Goal: Task Accomplishment & Management: Manage account settings

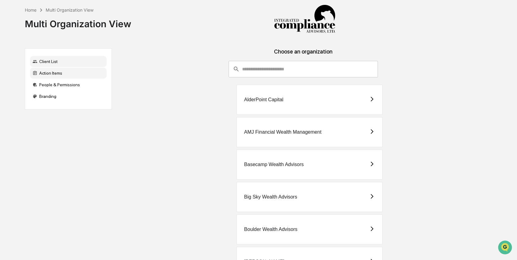
click at [78, 70] on div "Action Items" at bounding box center [68, 73] width 77 height 11
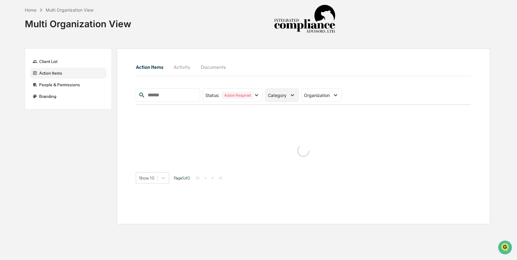
click at [277, 100] on div "Category" at bounding box center [281, 95] width 33 height 13
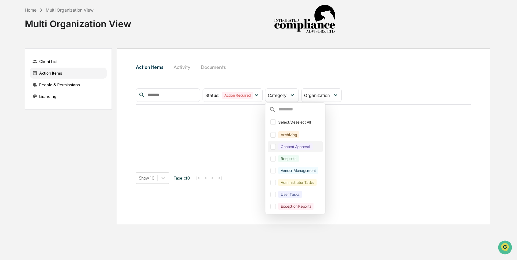
click at [288, 147] on div "Content Approval" at bounding box center [295, 146] width 34 height 7
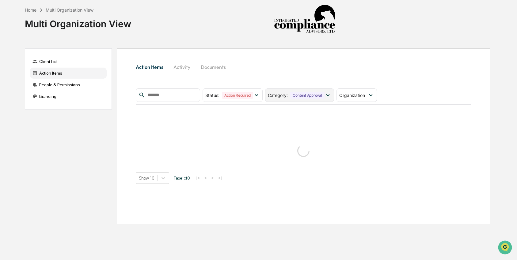
click at [315, 95] on div "Content Approval" at bounding box center [307, 95] width 34 height 7
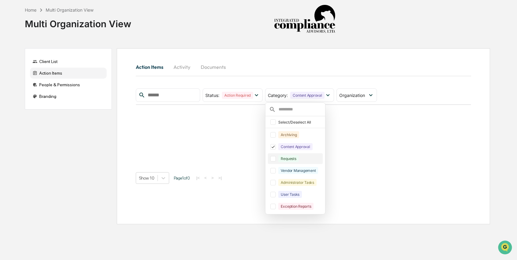
click at [291, 158] on div "Requests" at bounding box center [288, 158] width 20 height 7
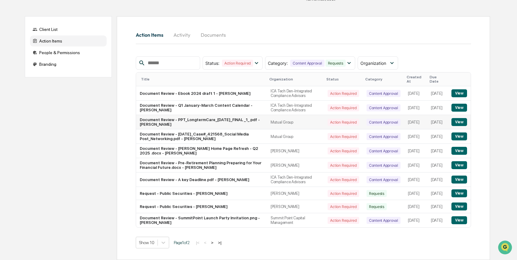
scroll to position [44, 0]
click at [461, 191] on button "View" at bounding box center [459, 194] width 16 height 8
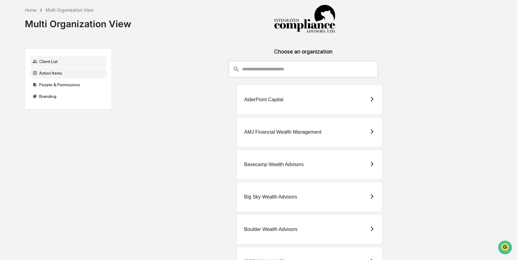
click at [66, 72] on div "Action Items" at bounding box center [68, 73] width 77 height 11
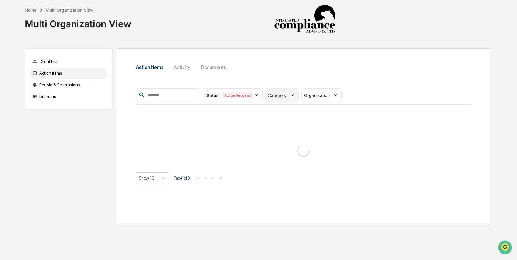
click at [274, 93] on span "Category" at bounding box center [277, 95] width 19 height 5
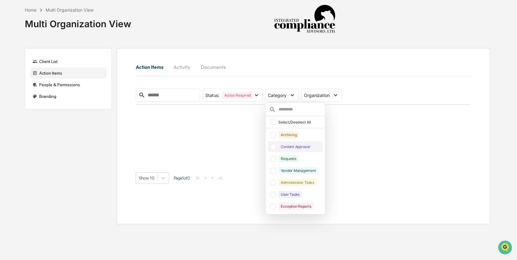
click at [292, 148] on div "Content Approval" at bounding box center [295, 146] width 34 height 7
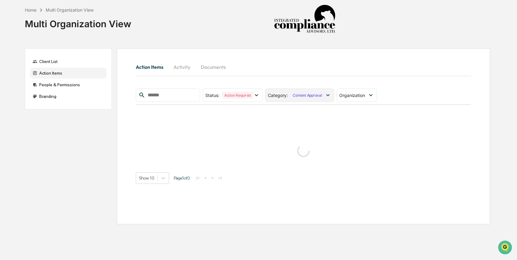
click at [313, 97] on div "Content Approval" at bounding box center [307, 95] width 34 height 7
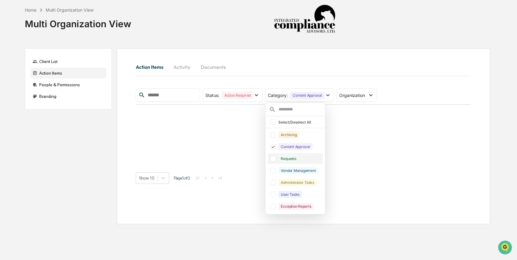
click at [298, 156] on div "Requests" at bounding box center [288, 158] width 20 height 7
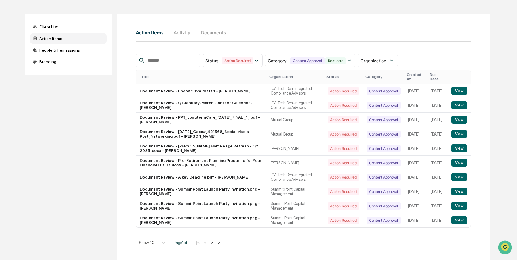
scroll to position [44, 0]
click at [458, 190] on button "View" at bounding box center [459, 192] width 16 height 8
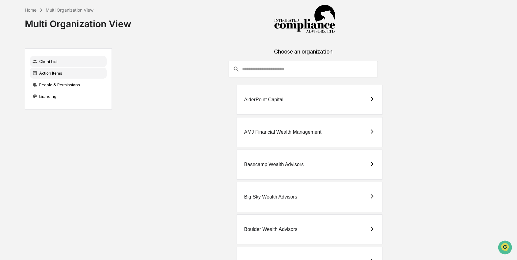
click at [49, 74] on div "Action Items" at bounding box center [68, 73] width 77 height 11
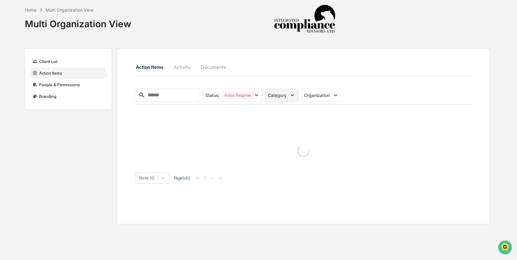
click at [289, 101] on div "Category" at bounding box center [281, 95] width 33 height 13
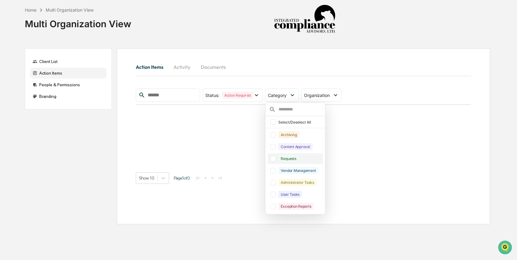
click at [295, 157] on div "Requests" at bounding box center [288, 158] width 20 height 7
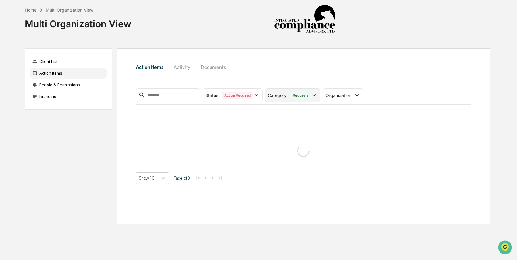
click at [308, 93] on div "Requests" at bounding box center [300, 95] width 20 height 7
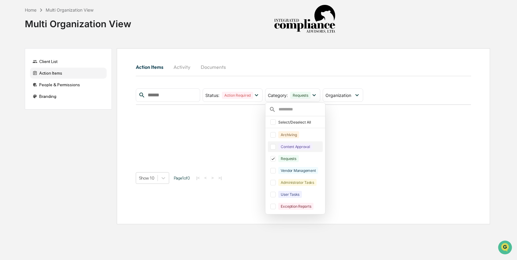
click at [296, 150] on div "Content Approval" at bounding box center [295, 146] width 34 height 7
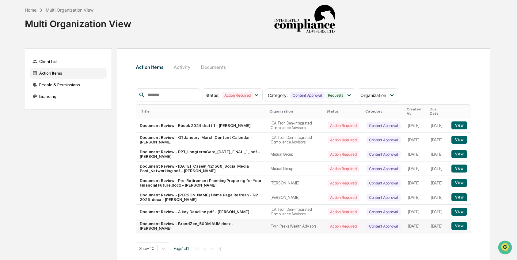
scroll to position [9, 0]
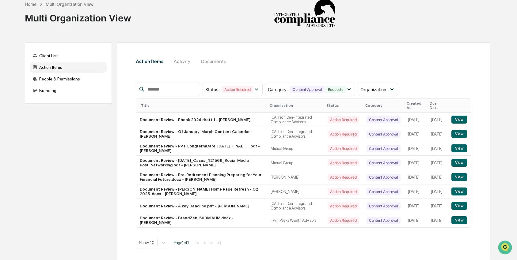
scroll to position [10, 0]
click at [460, 225] on button "View" at bounding box center [459, 221] width 16 height 8
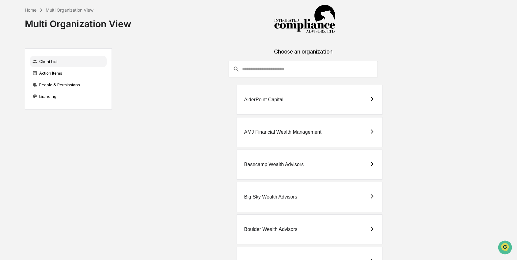
click at [286, 74] on input "consultant-dashboard__filter-organizations-search-bar" at bounding box center [310, 69] width 136 height 17
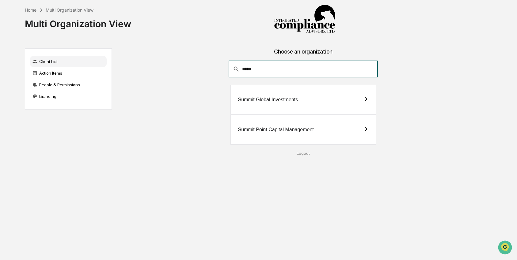
type input "*****"
click at [293, 132] on div "Summit Point Capital Management" at bounding box center [276, 130] width 76 height 6
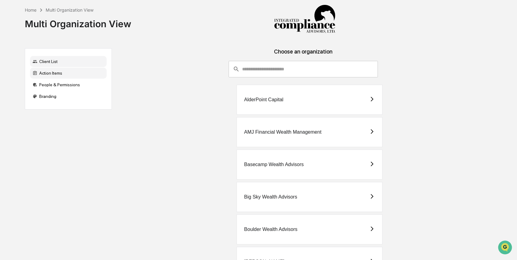
click at [61, 77] on div "Action Items" at bounding box center [68, 73] width 77 height 11
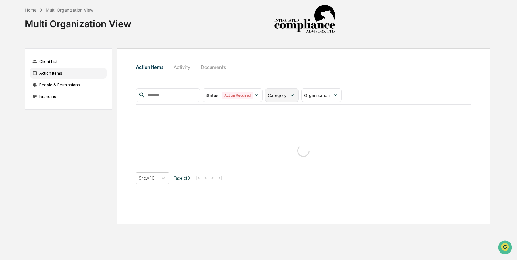
click at [280, 97] on span "Category" at bounding box center [277, 95] width 19 height 5
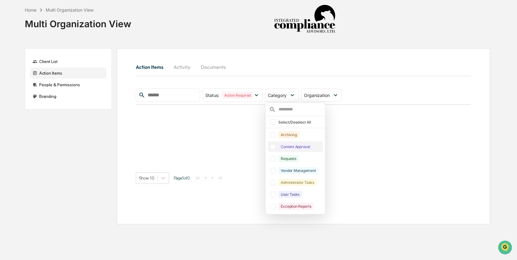
click at [289, 144] on div "Content Approval" at bounding box center [295, 146] width 34 height 7
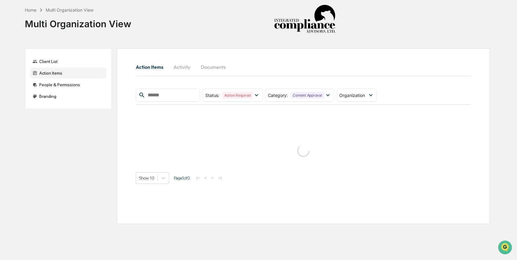
click at [300, 88] on div "Action Items Activity Documents Status : Action Required Select/Deselect All Ac…" at bounding box center [303, 122] width 335 height 124
click at [300, 91] on div "Category : Content Approval" at bounding box center [299, 95] width 69 height 13
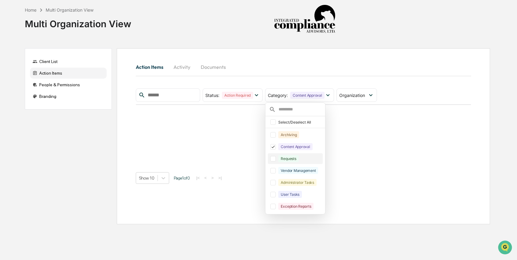
click at [289, 156] on div "Requests" at bounding box center [288, 158] width 20 height 7
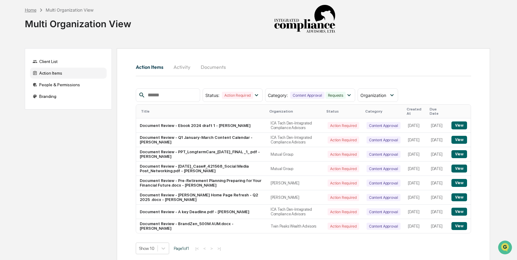
click at [29, 9] on div "Home" at bounding box center [31, 9] width 12 height 5
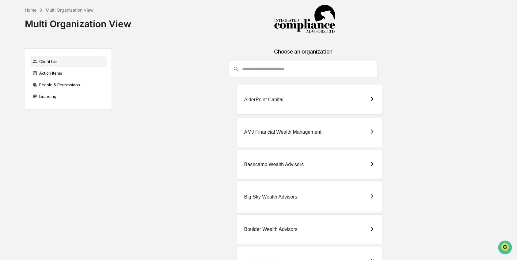
click at [285, 70] on input "consultant-dashboard__filter-organizations-search-bar" at bounding box center [310, 69] width 136 height 17
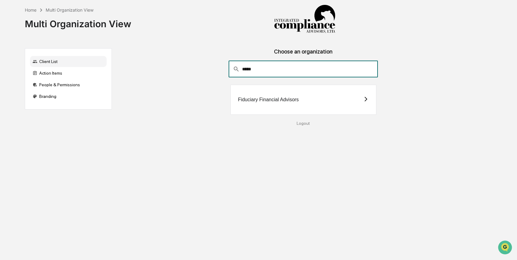
type input "*****"
click at [280, 99] on div "Fiduciary Financial Advisors" at bounding box center [268, 100] width 61 height 6
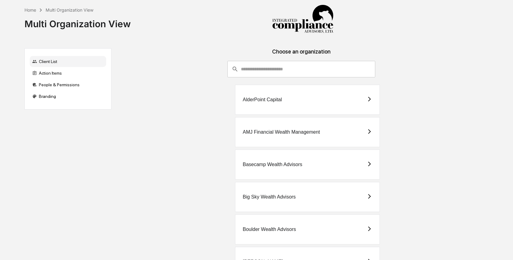
click at [270, 73] on input "consultant-dashboard__filter-organizations-search-bar" at bounding box center [308, 69] width 134 height 17
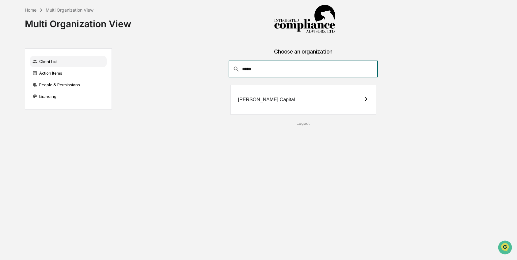
type input "*****"
click at [284, 96] on div "[PERSON_NAME] Capital" at bounding box center [303, 100] width 146 height 30
